Goal: Communication & Community: Answer question/provide support

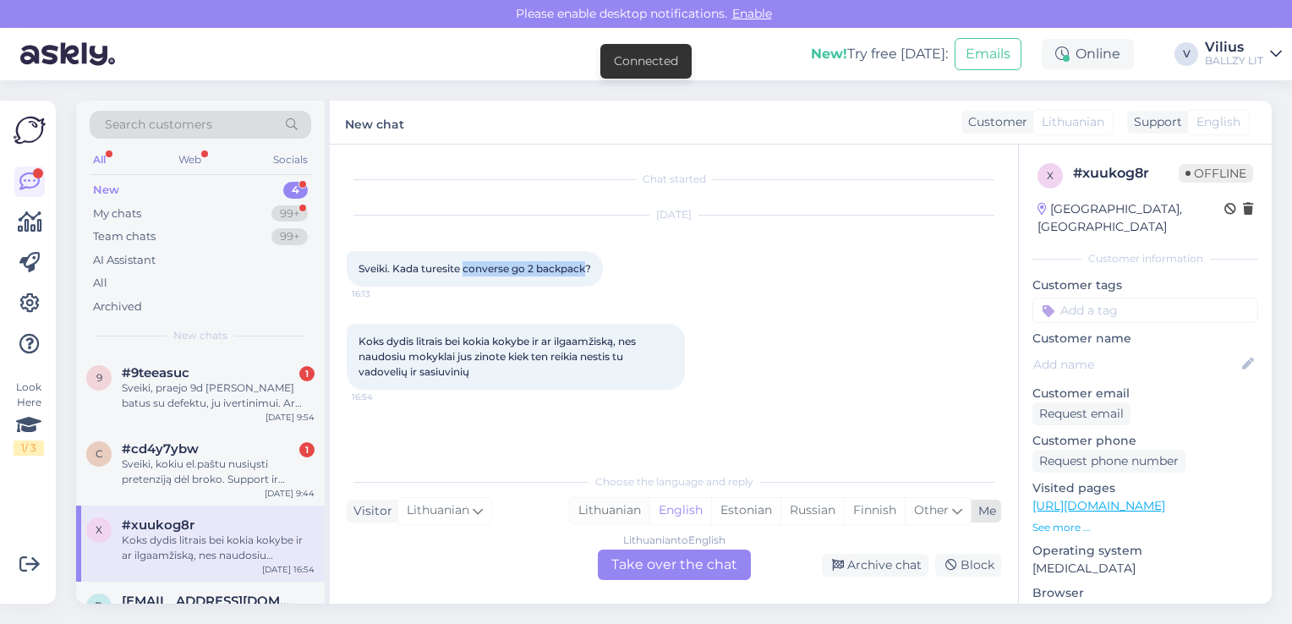
click at [615, 503] on div "Lithuanian" at bounding box center [609, 510] width 79 height 25
click at [652, 578] on div "Lithuanian to Lithuanian Take over the chat" at bounding box center [674, 564] width 153 height 30
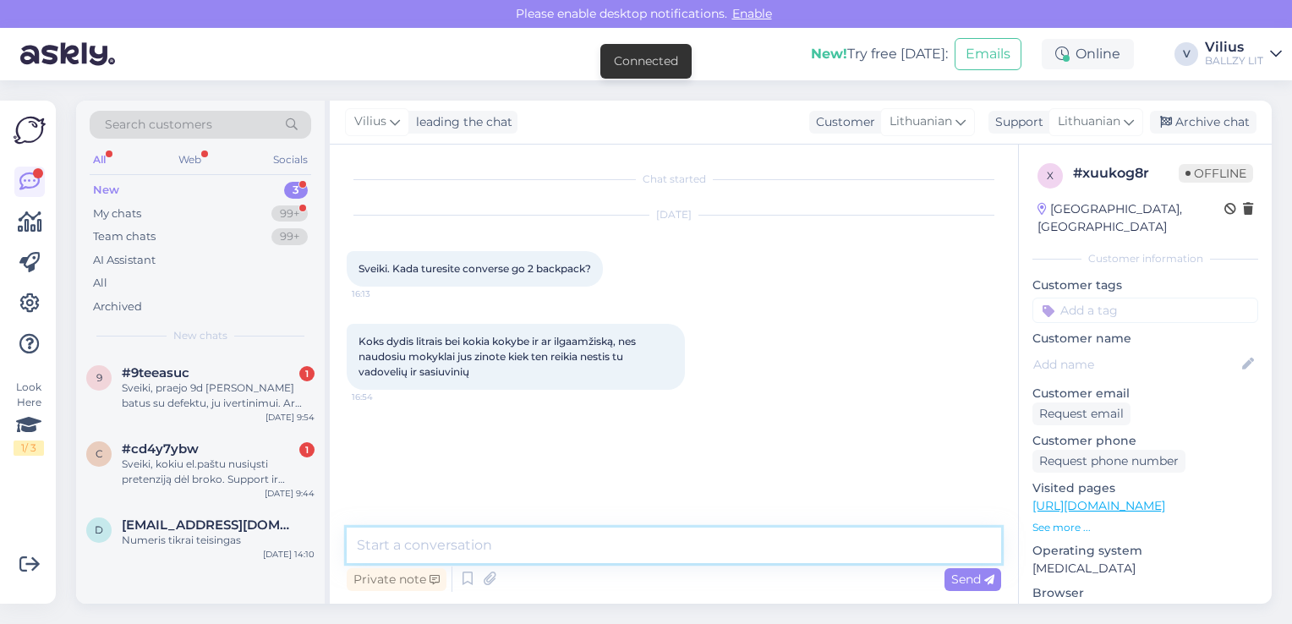
click at [582, 539] on textarea at bounding box center [674, 546] width 654 height 36
paste textarea "[URL][DOMAIN_NAME]"
type textarea "Laba diena, kuprinę rasite čia: [URL][DOMAIN_NAME]"
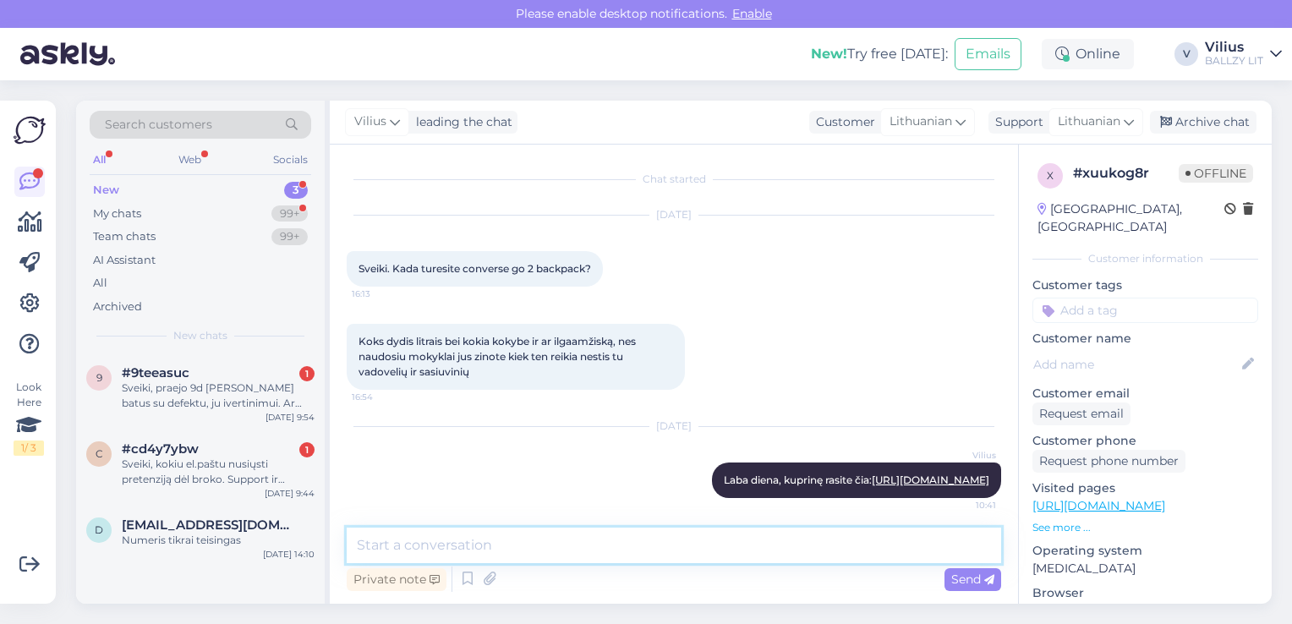
scroll to position [19, 0]
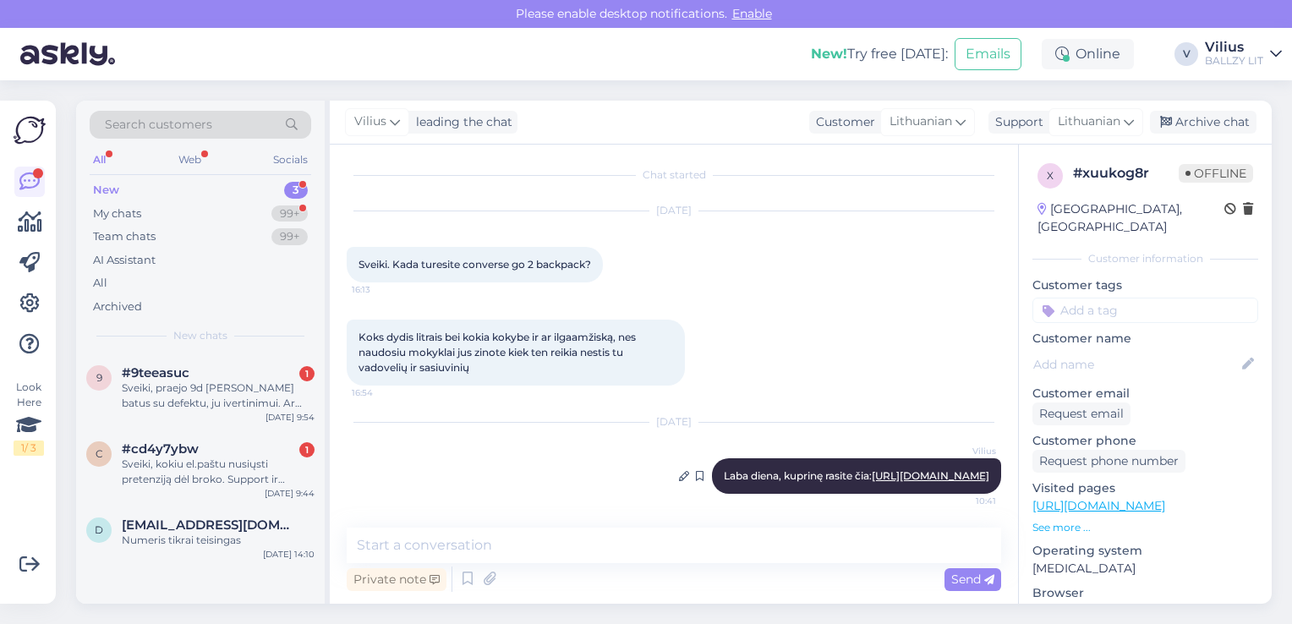
click at [879, 473] on link "[URL][DOMAIN_NAME]" at bounding box center [931, 475] width 118 height 13
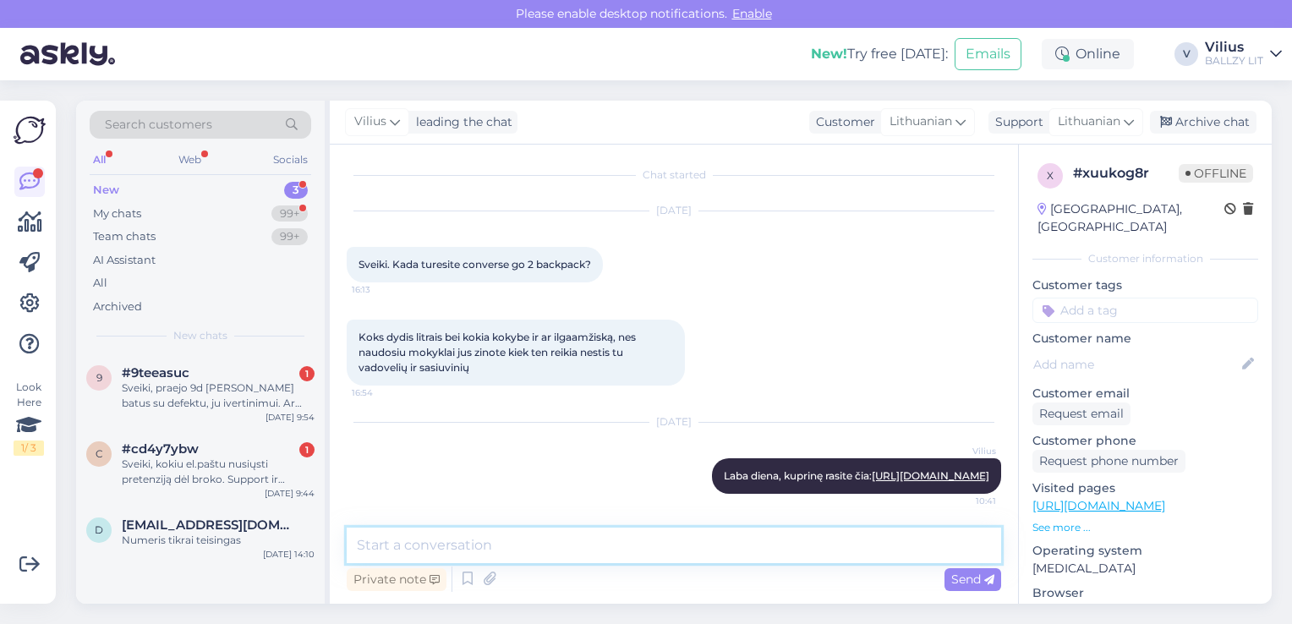
click at [458, 533] on textarea at bounding box center [674, 546] width 654 height 36
type textarea "G"
type textarea "Talpa nurodoma 24 L."
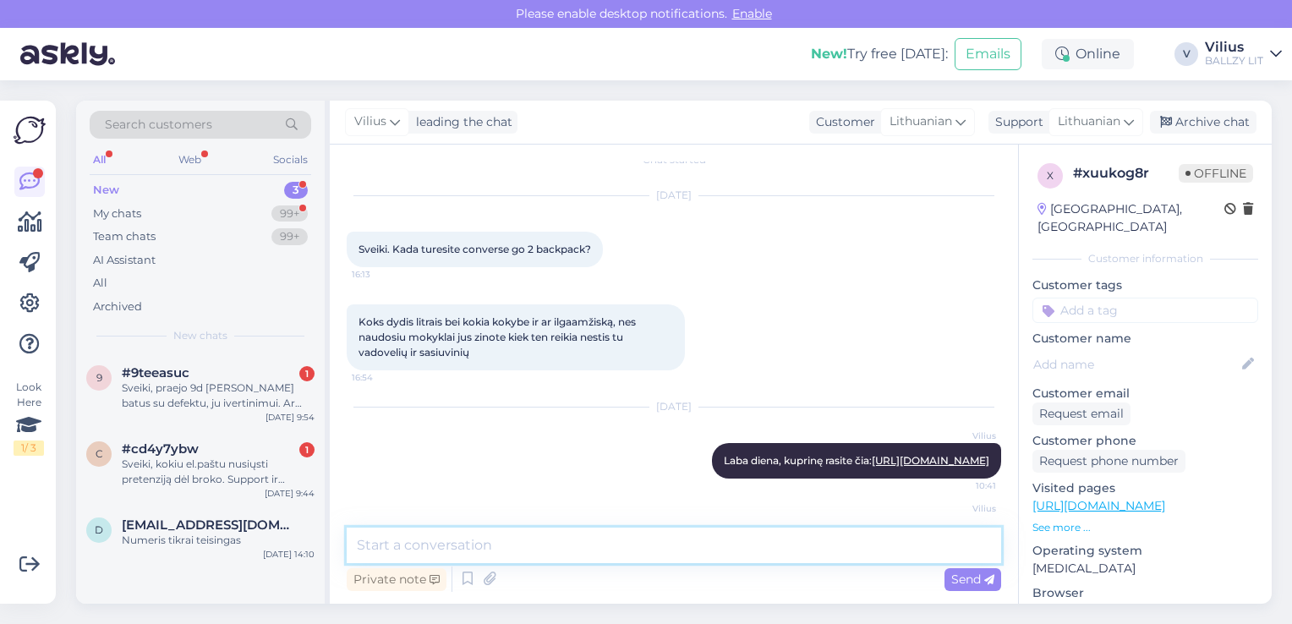
scroll to position [91, 0]
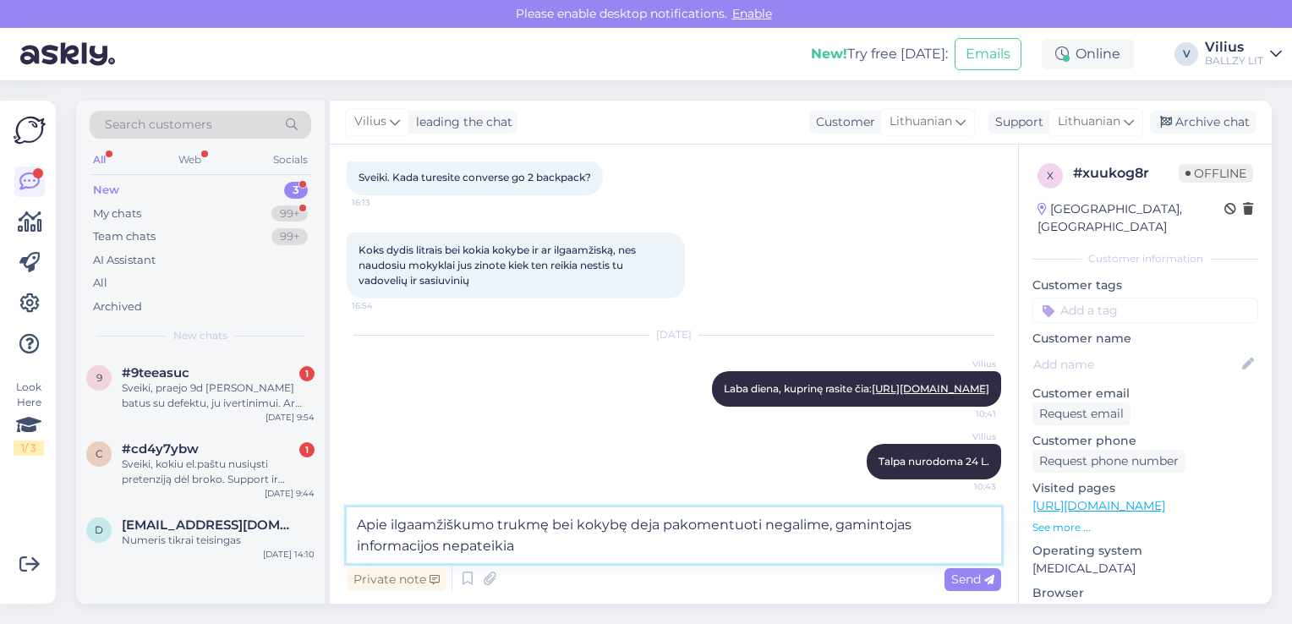
type textarea "Apie ilgaamžiškumo trukmę bei kokybę deja pakomentuoti negalime, gamintojas inf…"
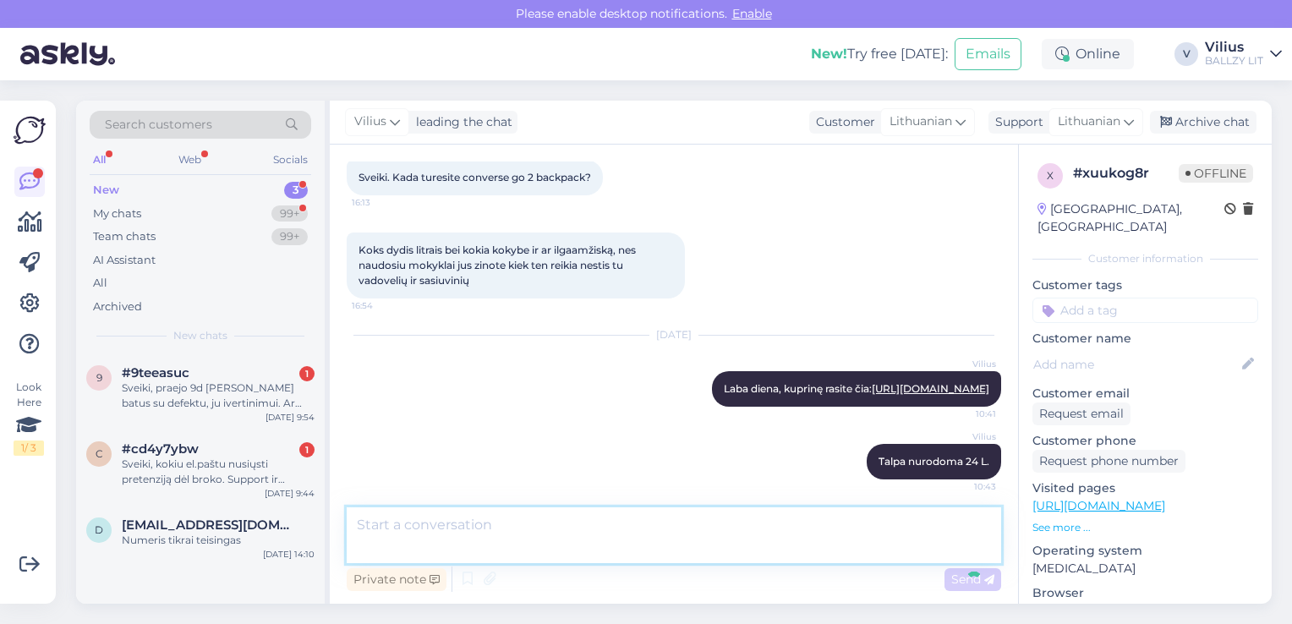
scroll to position [179, 0]
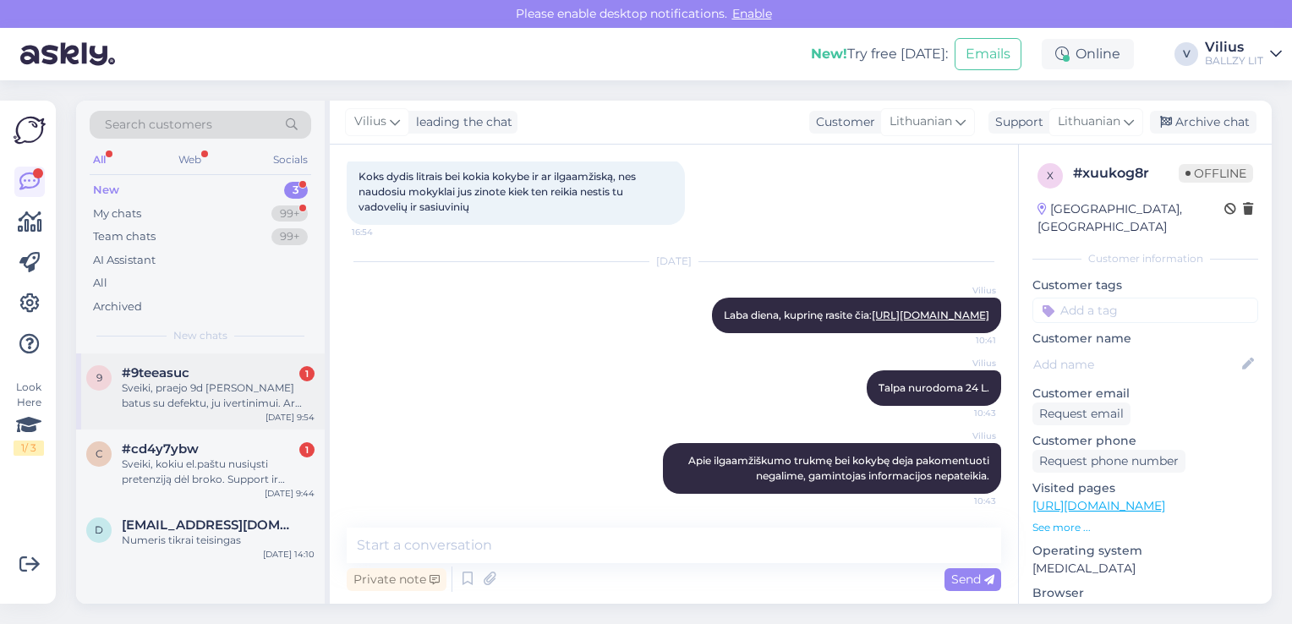
click at [234, 399] on div "Sveiki, praejo 9d [PERSON_NAME] batus su defektu, ju ivertinimui. Ar galima pas…" at bounding box center [218, 395] width 193 height 30
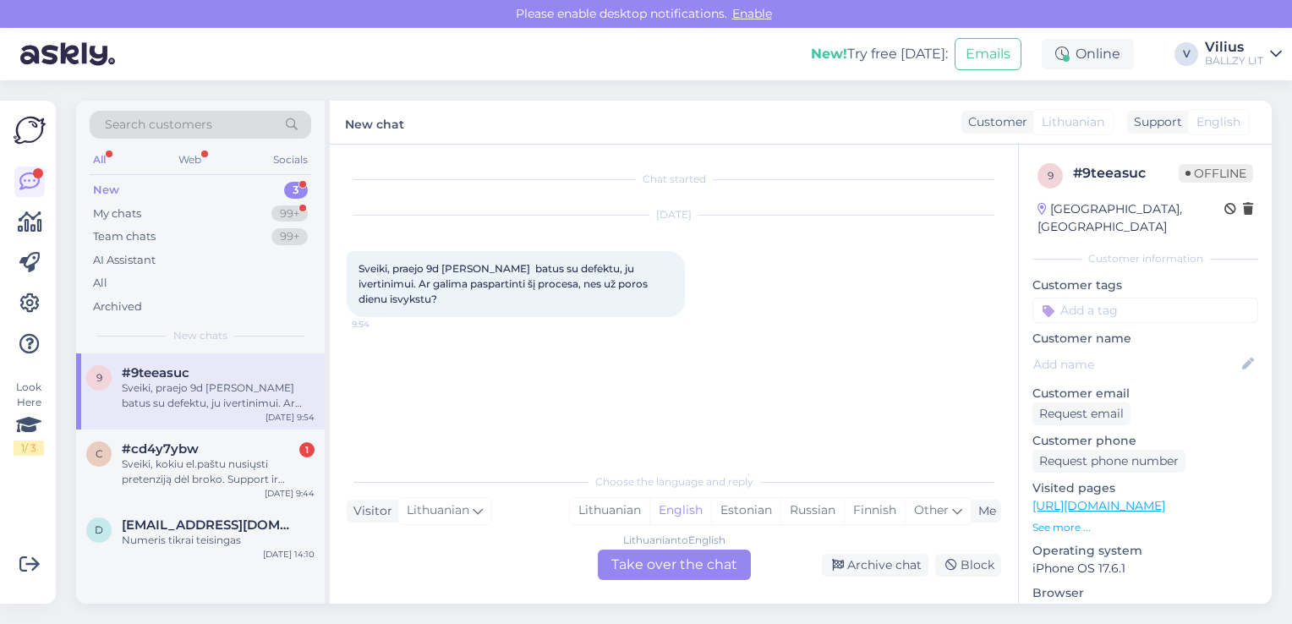
scroll to position [0, 0]
click at [616, 516] on div "Lithuanian" at bounding box center [609, 510] width 79 height 25
click at [652, 563] on div "Lithuanian to Lithuanian Take over the chat" at bounding box center [674, 564] width 153 height 30
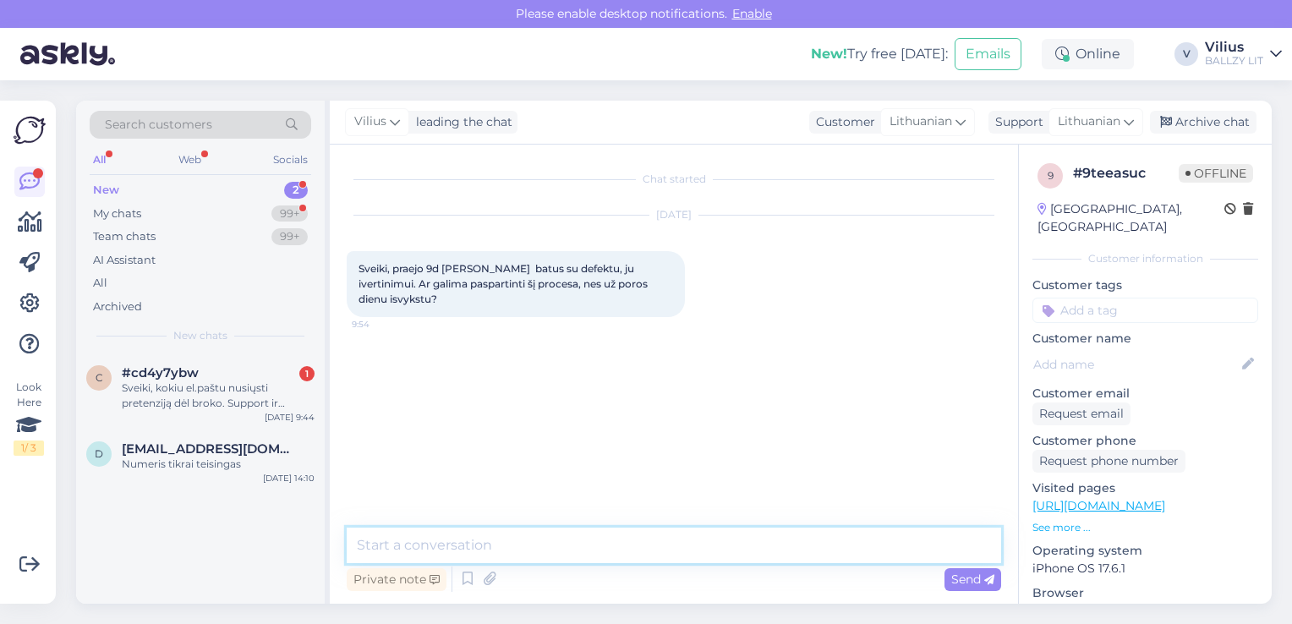
click at [620, 556] on textarea at bounding box center [674, 546] width 654 height 36
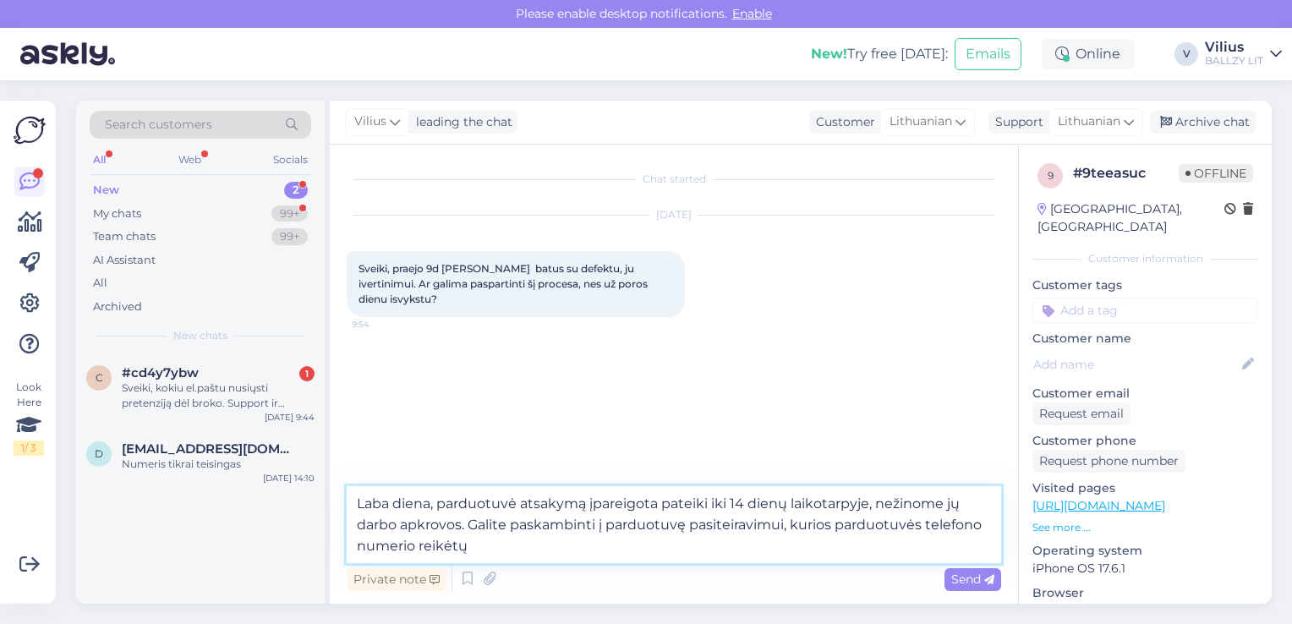
type textarea "Laba diena, parduotuvė atsakymą įpareigota pateiki iki 14 dienų laikotarpyje, n…"
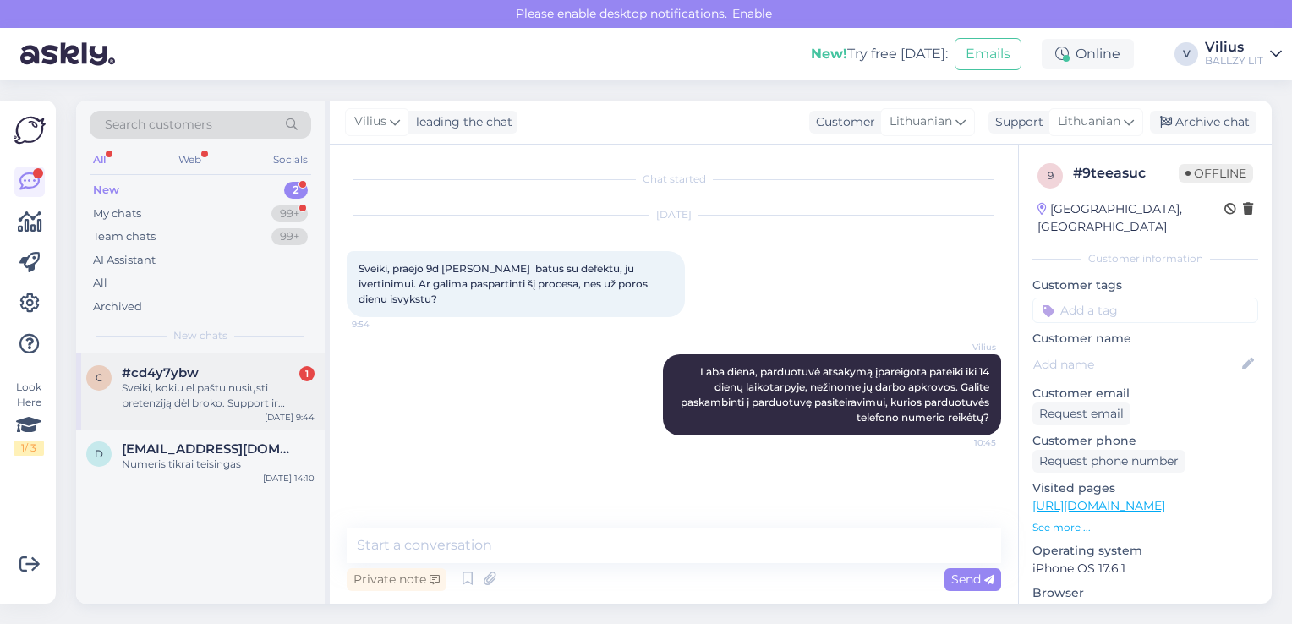
click at [200, 402] on div "Sveiki, kokiu el.paštu nusiųsti pretenziją dėl broko. Support ir [EMAIL_ADDRESS…" at bounding box center [218, 395] width 193 height 30
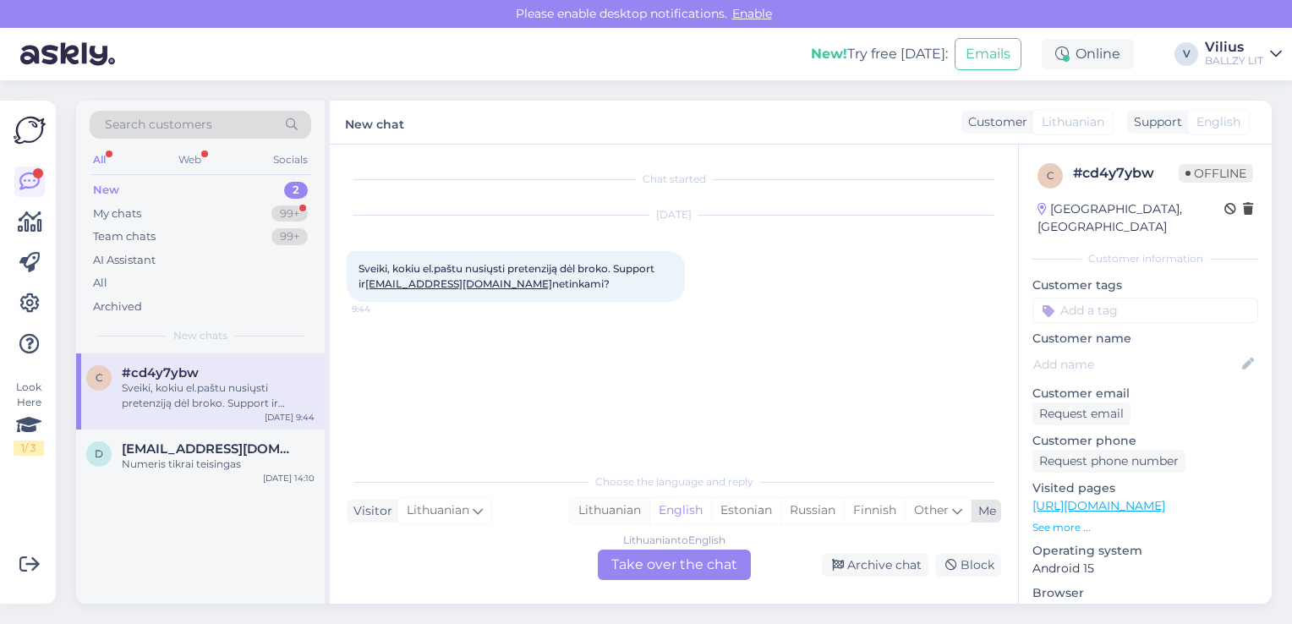
click at [606, 509] on div "Lithuanian" at bounding box center [609, 510] width 79 height 25
click at [637, 560] on div "Lithuanian to Lithuanian Take over the chat" at bounding box center [674, 564] width 153 height 30
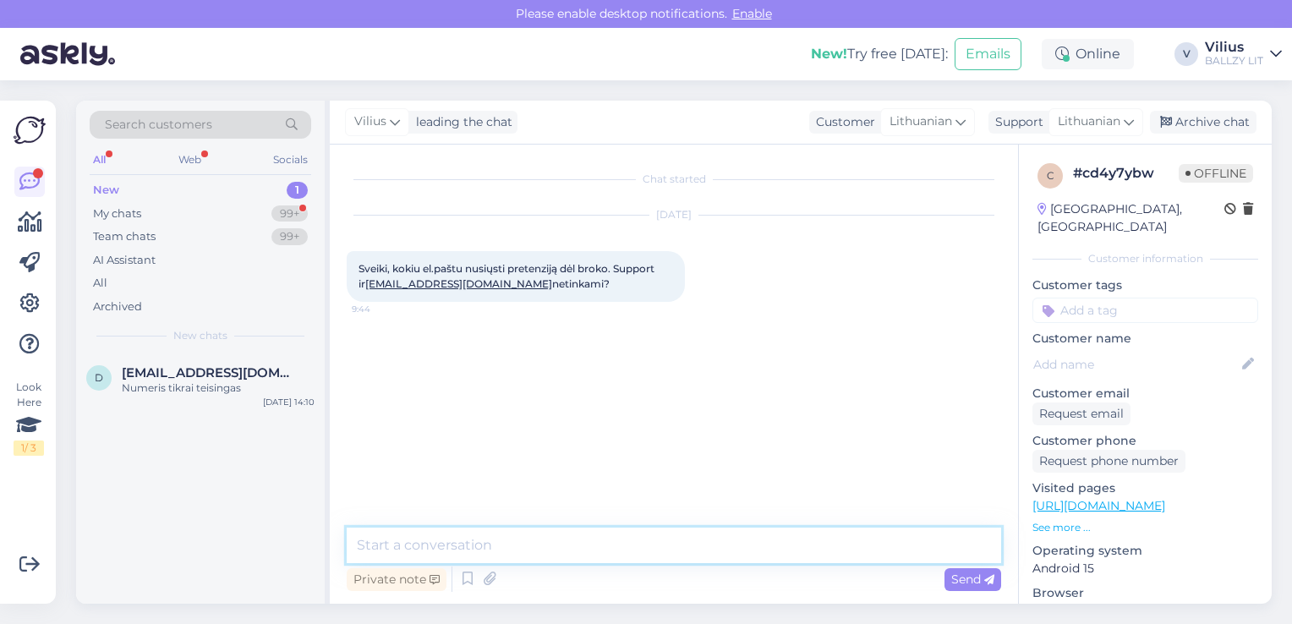
click at [556, 552] on textarea at bounding box center [674, 546] width 654 height 36
paste textarea "Laba diena, kilus abejonių dėl internetinėje parduotuvėje pirktos prekės kokybė…"
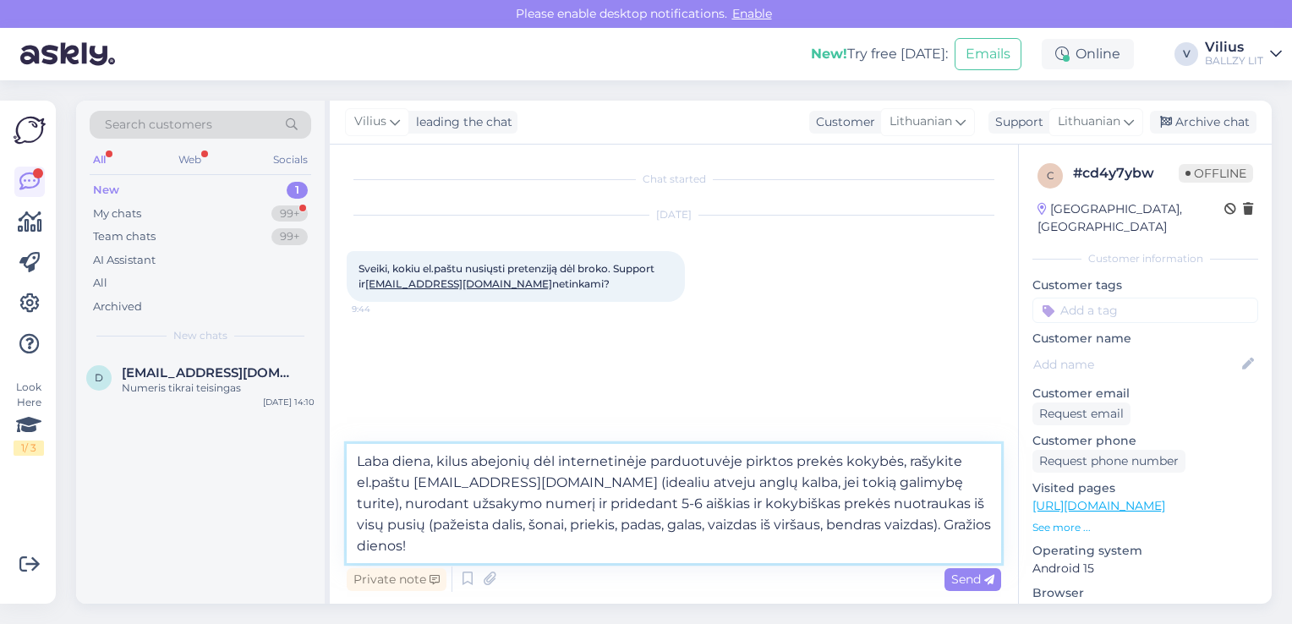
click at [653, 462] on textarea "Laba diena, kilus abejonių dėl internetinėje parduotuvėje pirktos prekės kokybė…" at bounding box center [674, 503] width 654 height 119
type textarea "Laba diena, kilus abejonių dėl internetinėje [DOMAIN_NAME] parduotuvėje pirktos…"
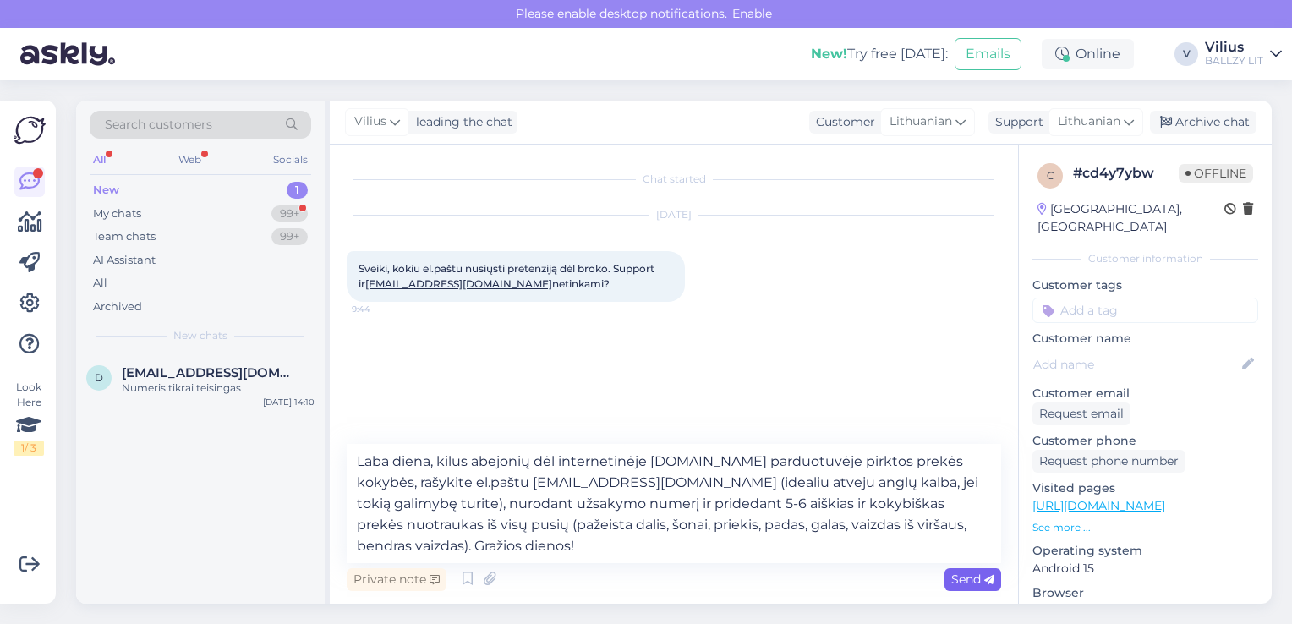
click at [976, 577] on span "Send" at bounding box center [972, 578] width 43 height 15
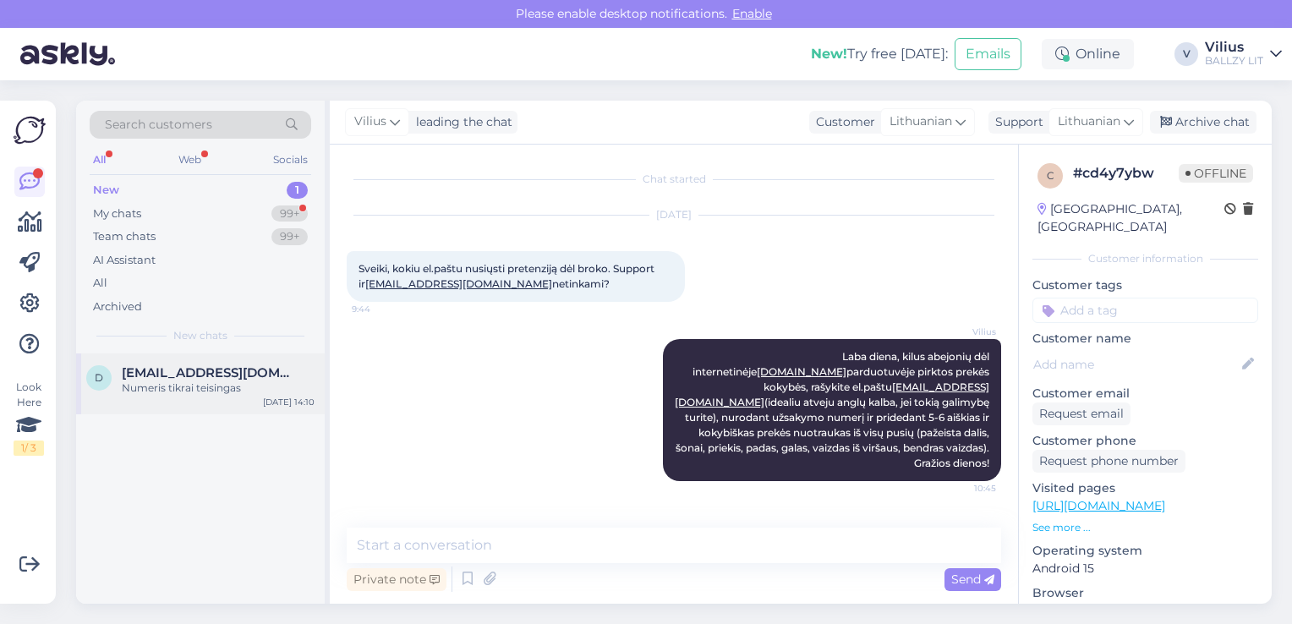
click at [173, 384] on div "Numeris tikrai teisingas" at bounding box center [218, 387] width 193 height 15
